Goal: Find specific page/section: Find specific page/section

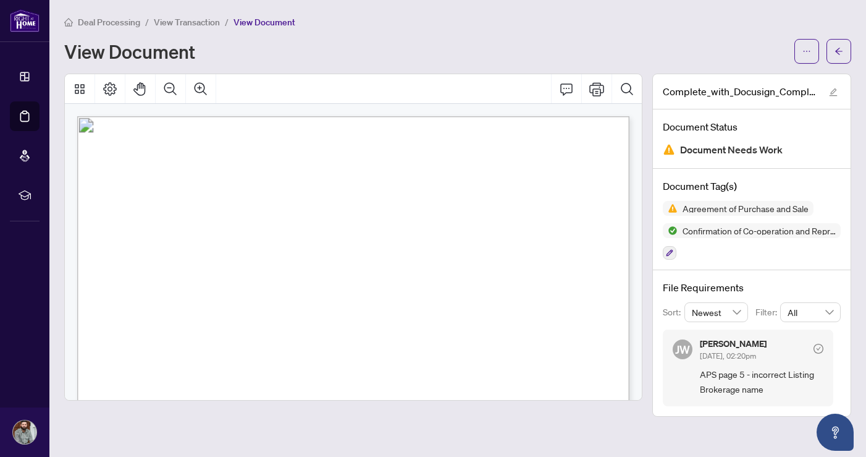
scroll to position [3658, 0]
click at [689, 27] on div "Deal Processing / View Transaction / View Document" at bounding box center [457, 22] width 787 height 14
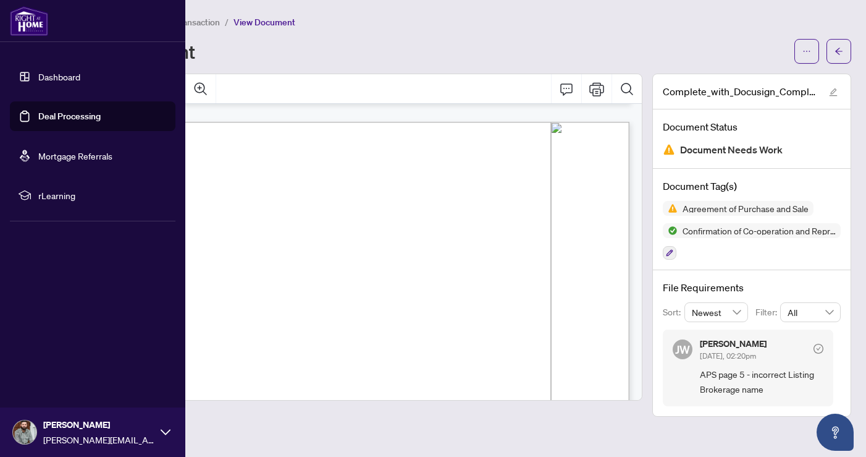
click at [37, 27] on img at bounding box center [29, 21] width 38 height 30
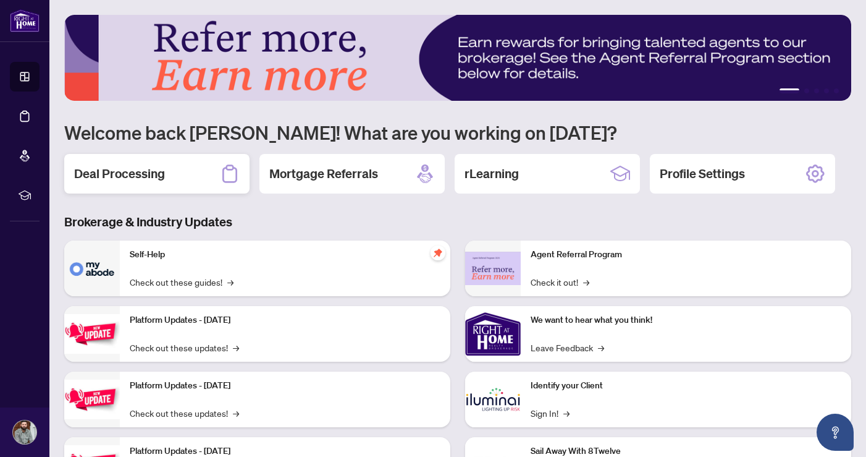
click at [151, 178] on h2 "Deal Processing" at bounding box center [119, 173] width 91 height 17
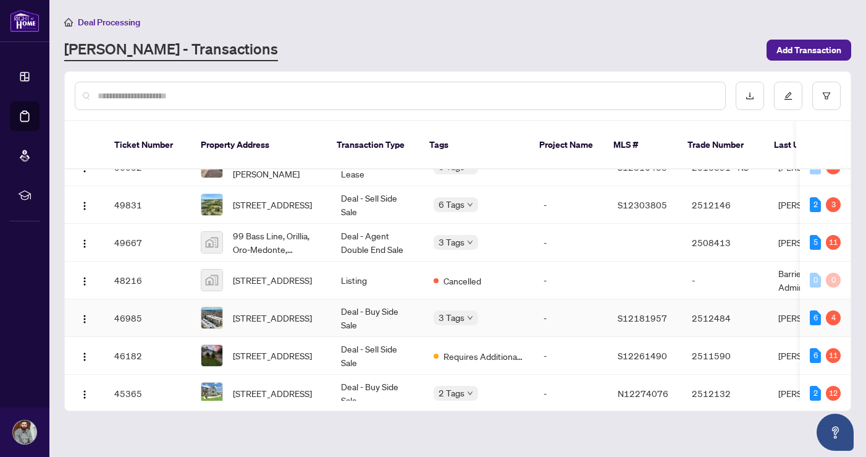
scroll to position [61, 0]
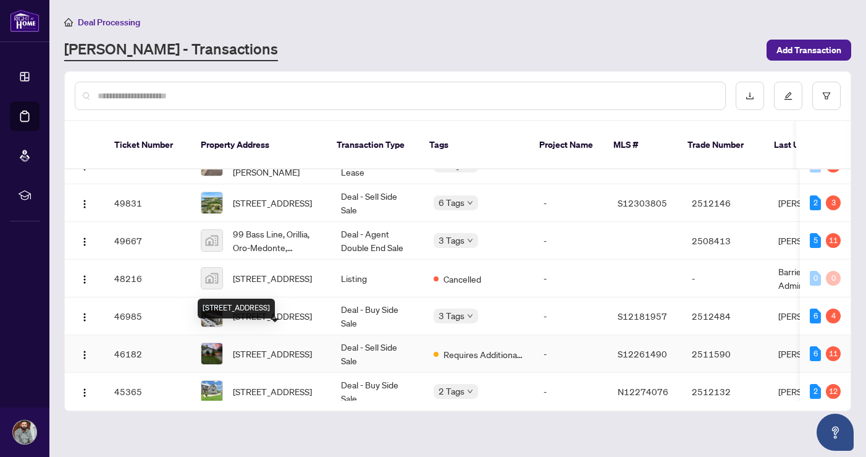
click at [266, 347] on span "[STREET_ADDRESS]" at bounding box center [272, 354] width 79 height 14
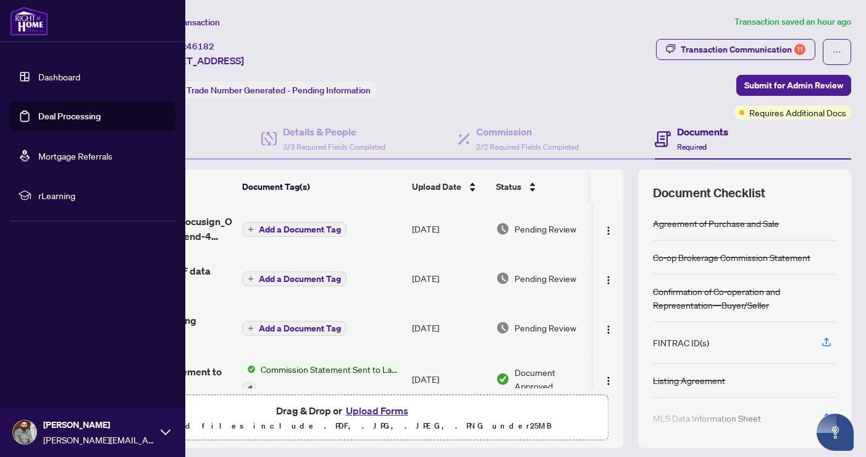
click at [28, 27] on img at bounding box center [29, 21] width 38 height 30
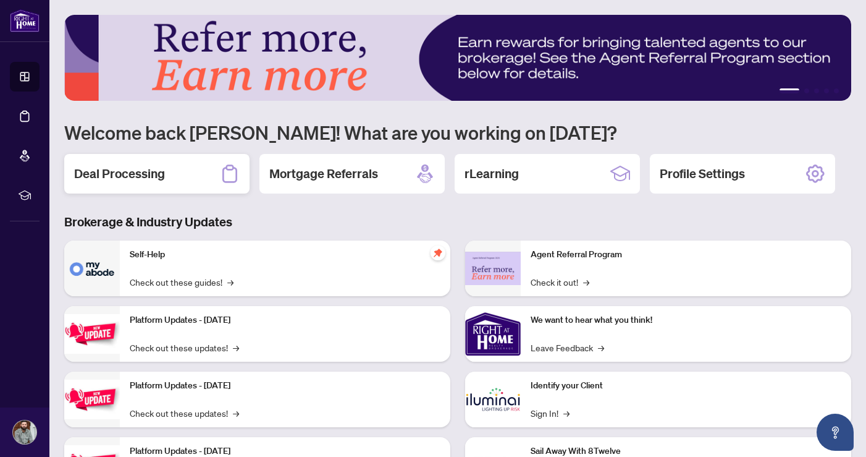
click at [198, 177] on div "Deal Processing" at bounding box center [156, 174] width 185 height 40
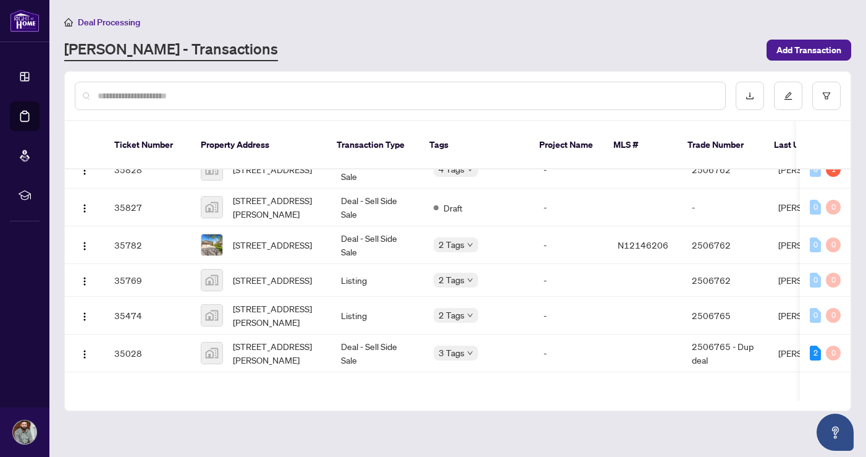
scroll to position [1297, 0]
